Goal: Transaction & Acquisition: Subscribe to service/newsletter

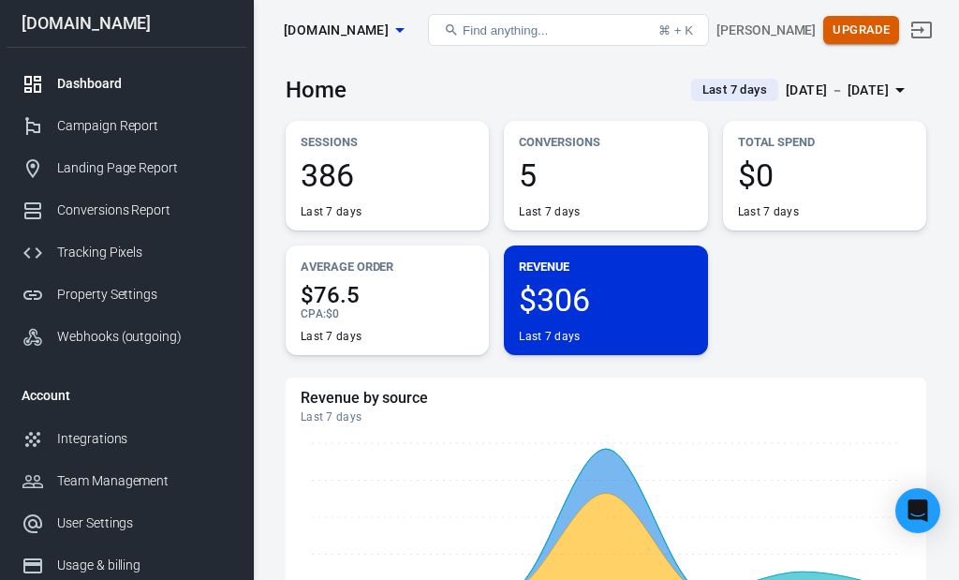
click at [863, 27] on button "Upgrade" at bounding box center [861, 30] width 76 height 29
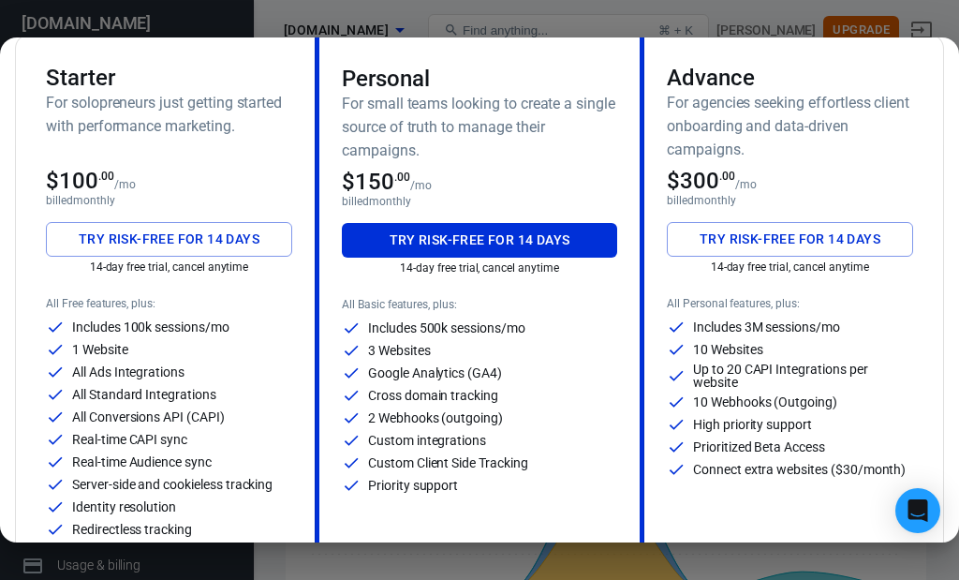
scroll to position [131, 0]
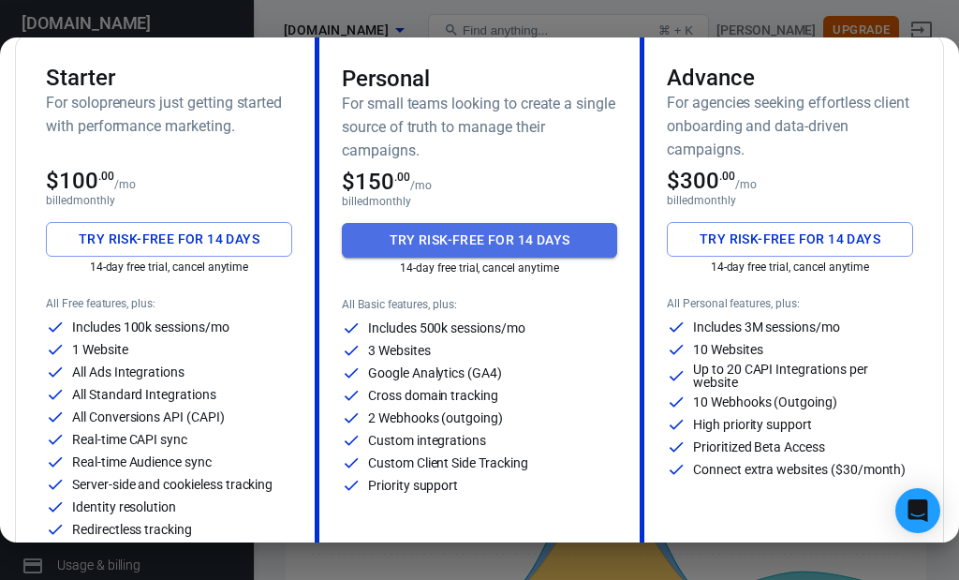
click at [510, 236] on button "Try risk-free for 14 days" at bounding box center [479, 240] width 275 height 35
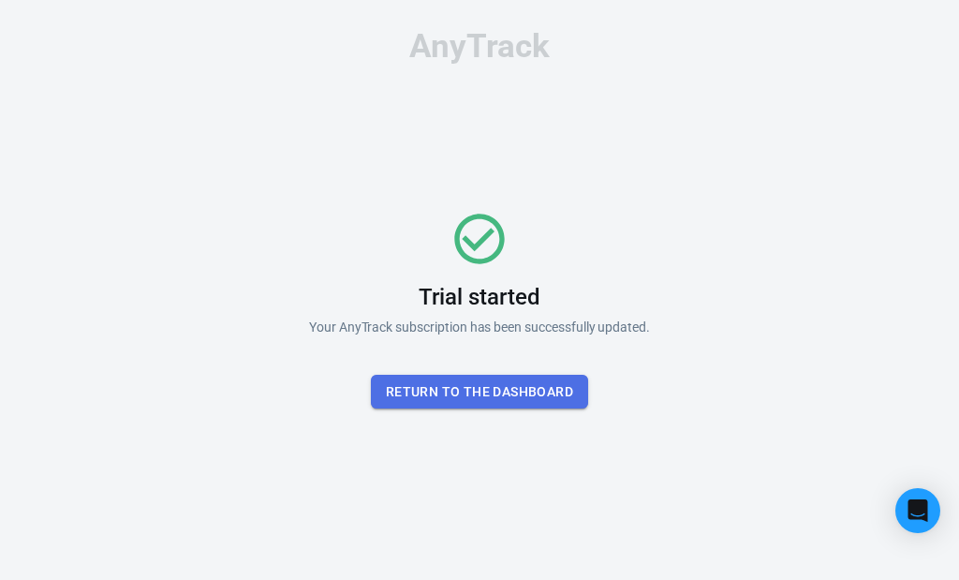
click at [478, 395] on button "Return To the dashboard" at bounding box center [479, 392] width 217 height 35
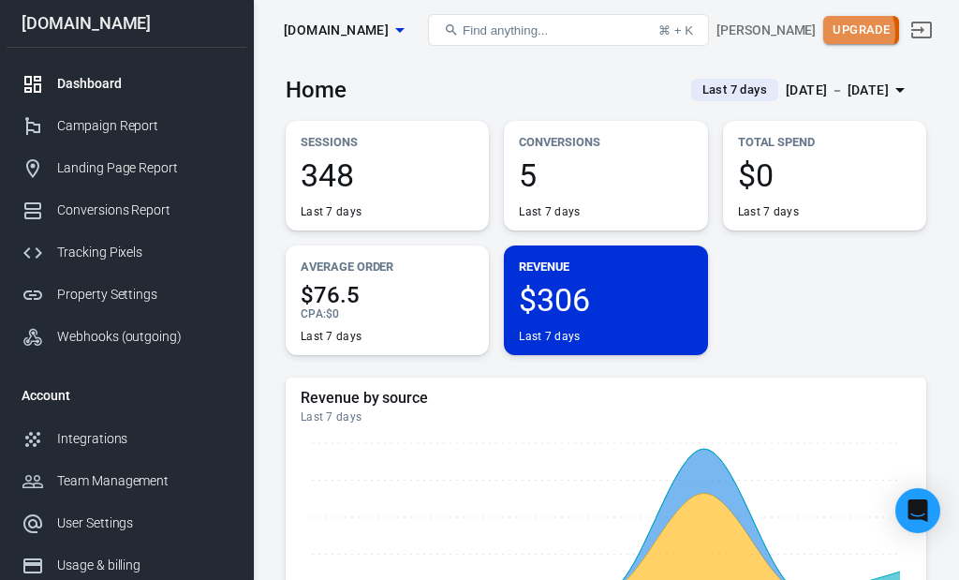
click at [853, 34] on button "Upgrade" at bounding box center [861, 30] width 76 height 29
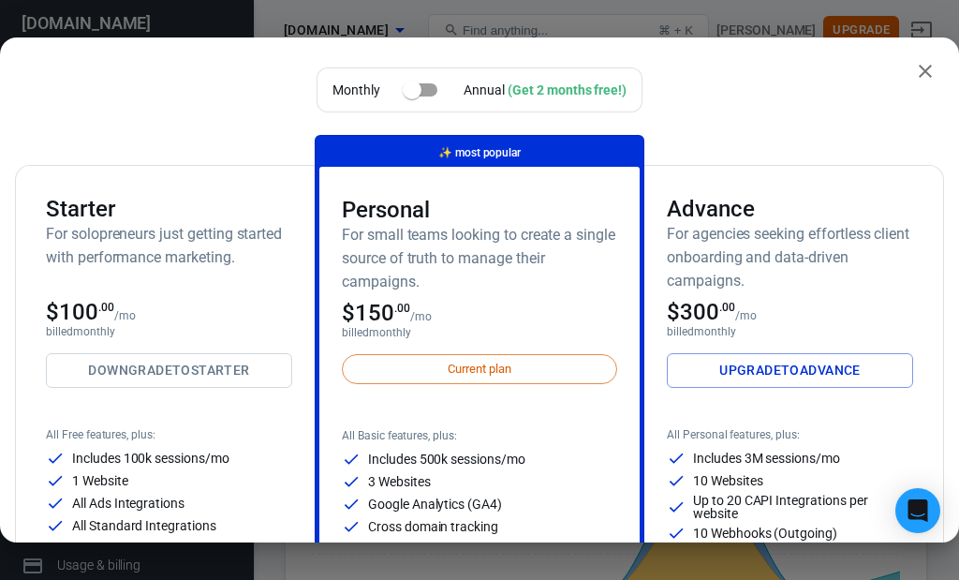
click at [921, 70] on icon "close" at bounding box center [925, 71] width 22 height 22
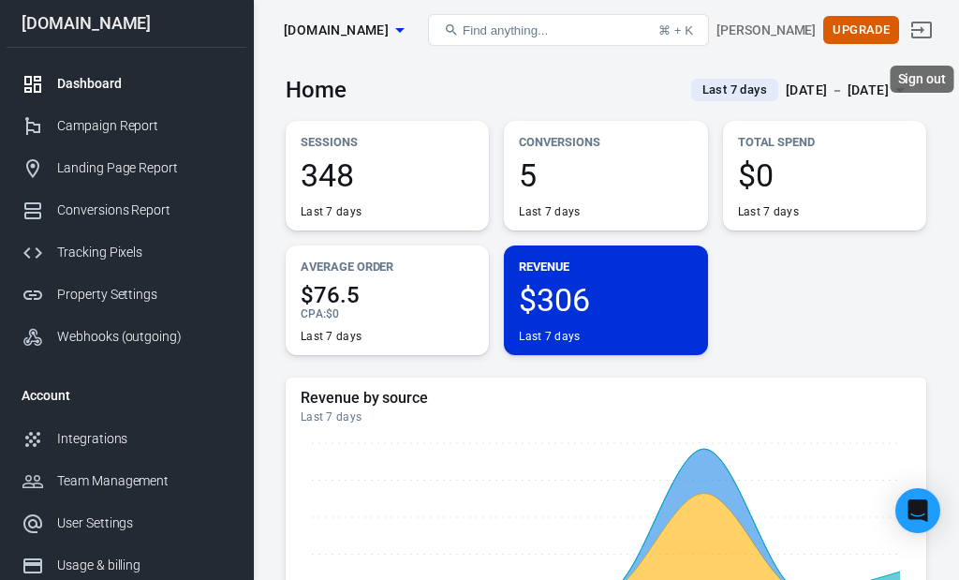
click at [919, 27] on icon "Sign out" at bounding box center [921, 30] width 22 height 22
